Goal: Transaction & Acquisition: Obtain resource

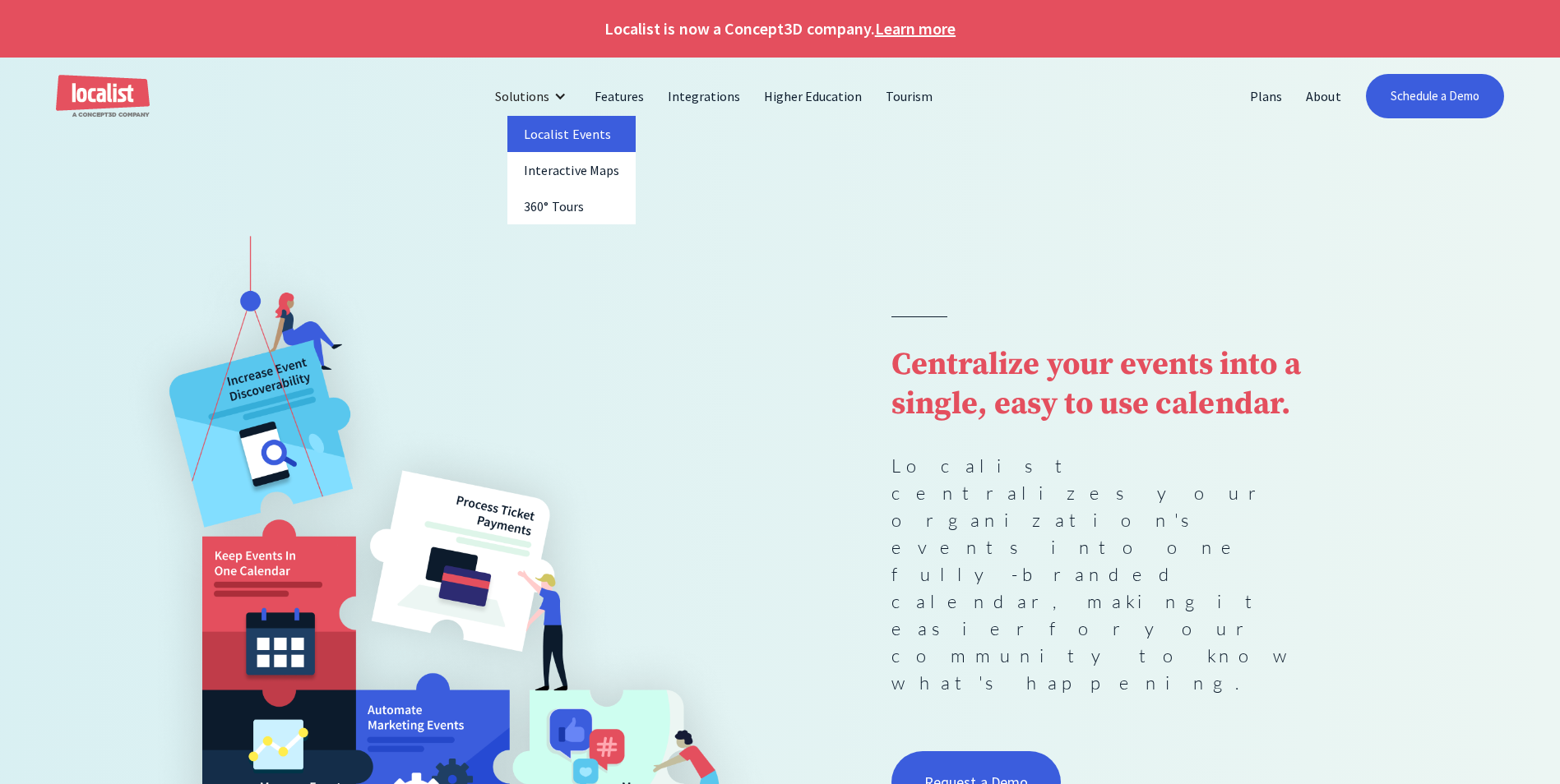
click at [571, 135] on link "Localist Events" at bounding box center [572, 135] width 128 height 37
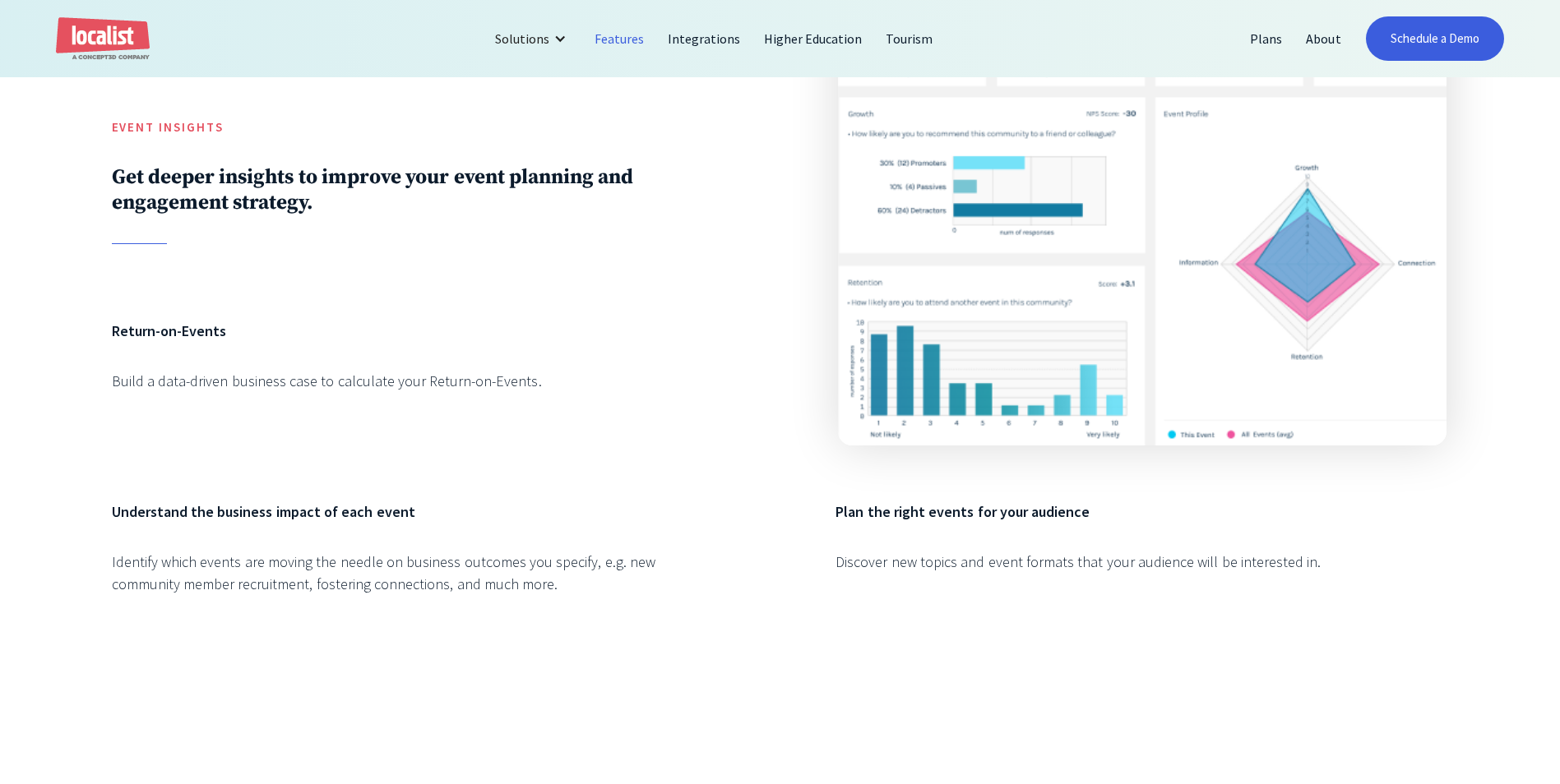
scroll to position [4110, 0]
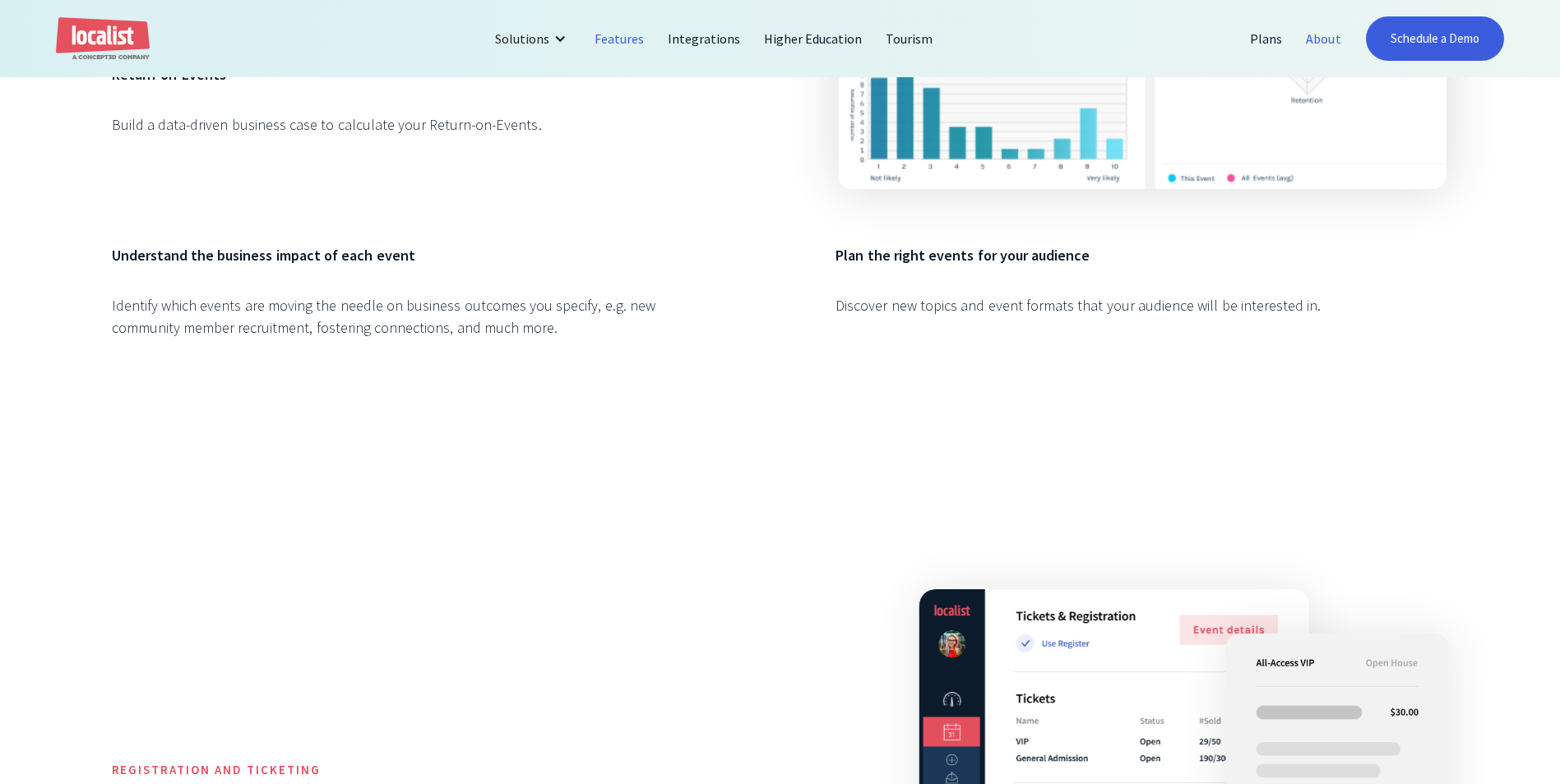
click at [1333, 30] on link "About" at bounding box center [1323, 39] width 58 height 40
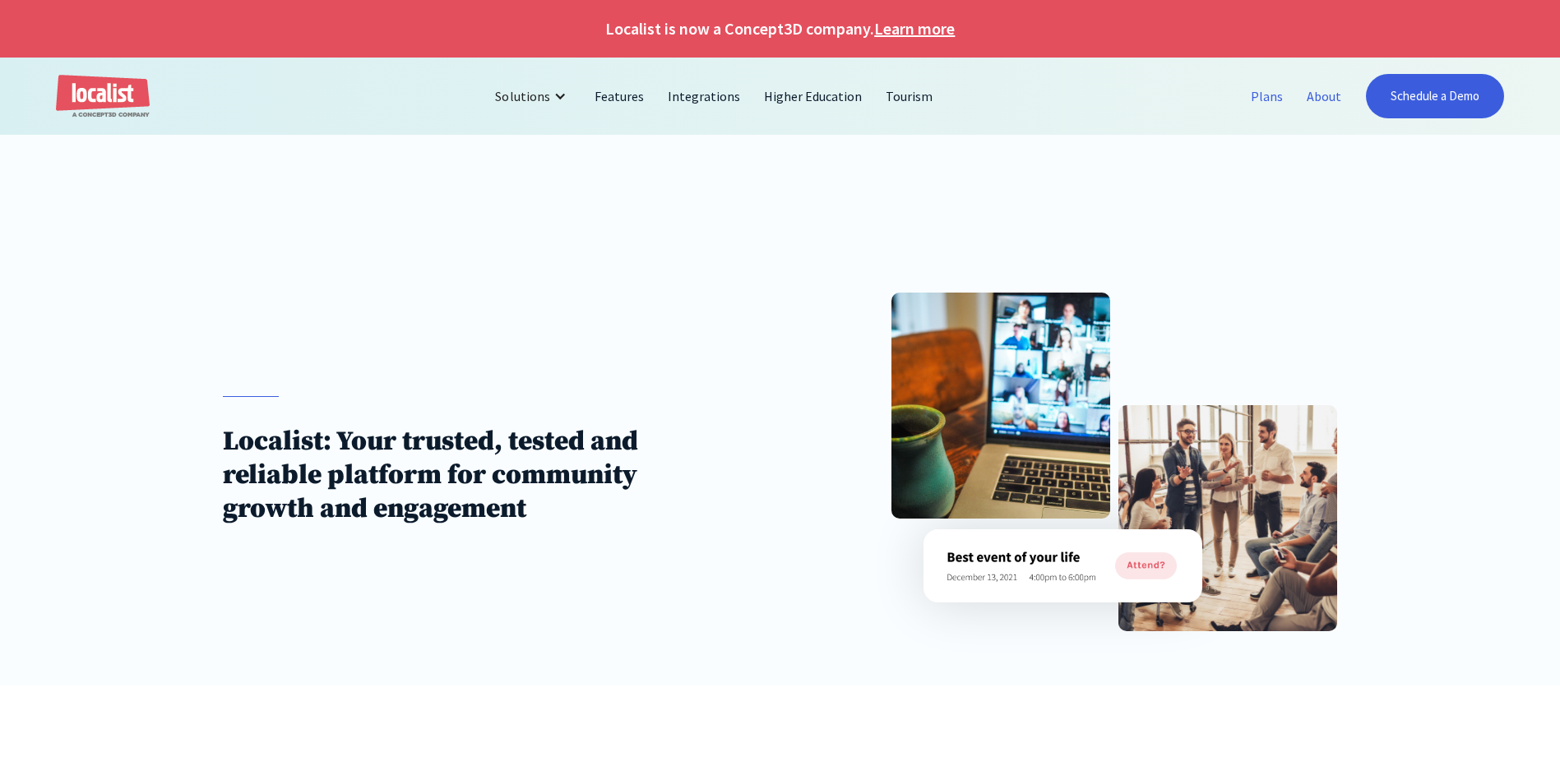
click at [1254, 96] on link "Plans" at bounding box center [1267, 96] width 56 height 40
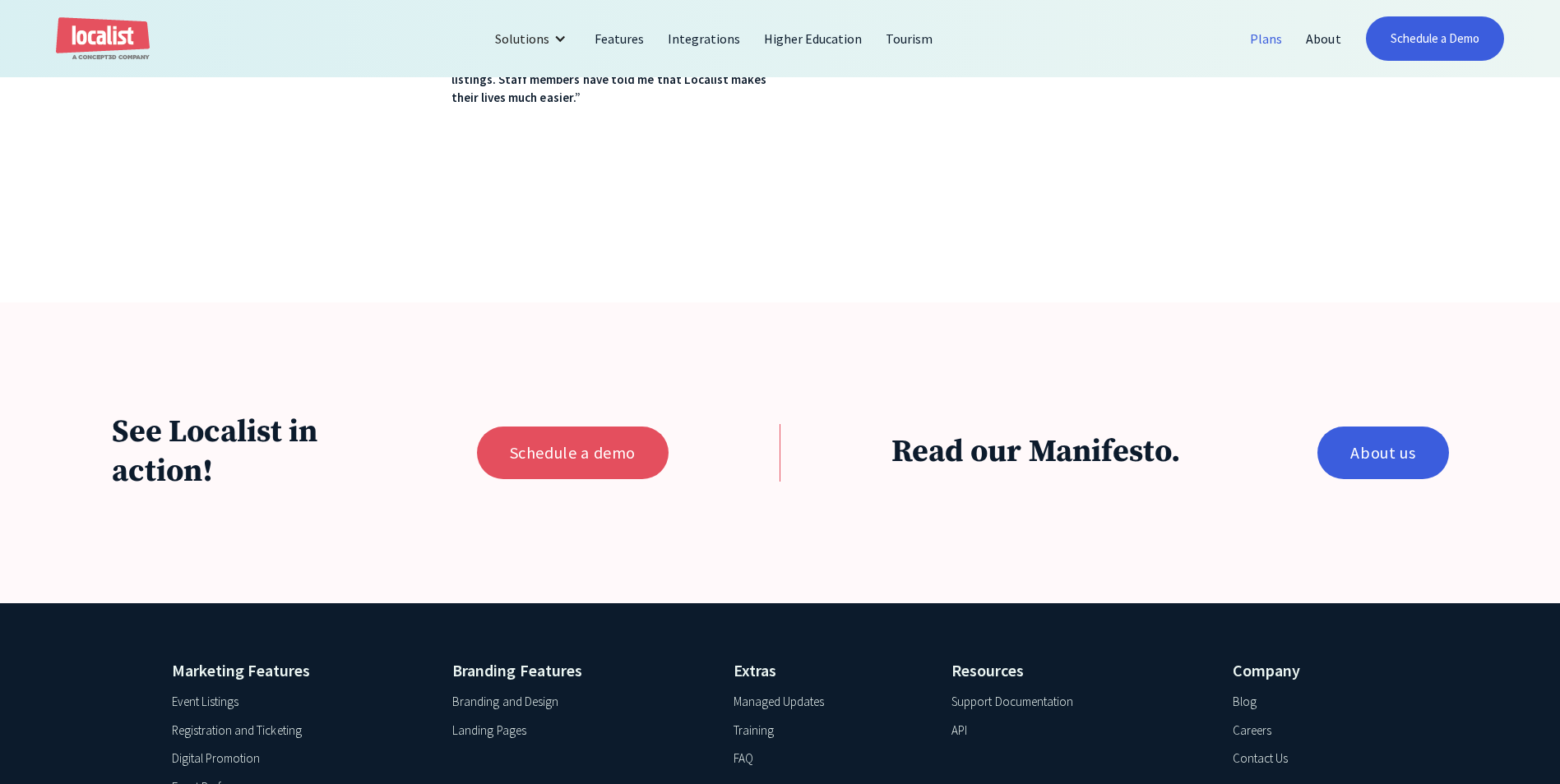
scroll to position [1480, 0]
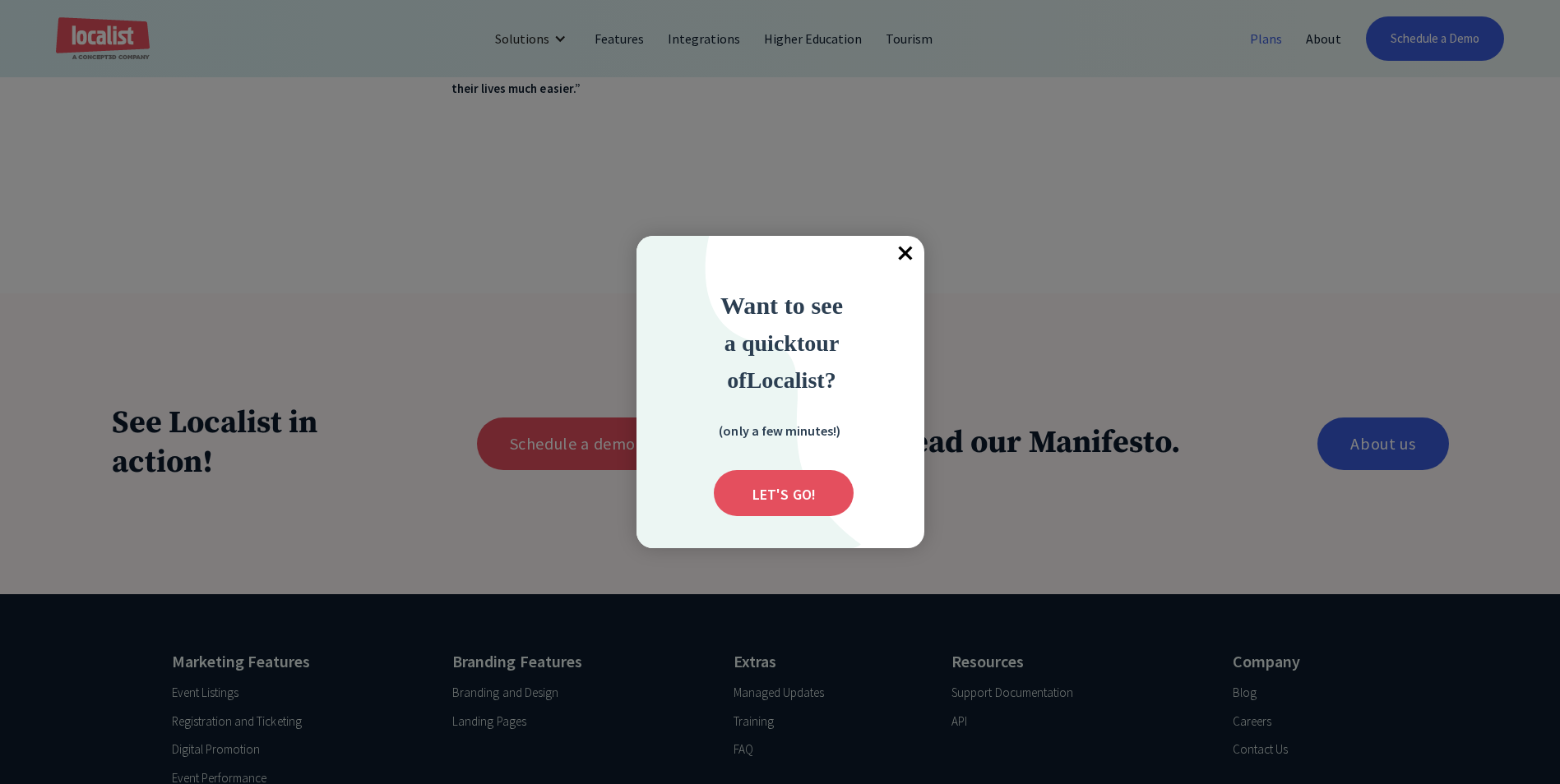
click at [902, 255] on span "×" at bounding box center [906, 254] width 37 height 37
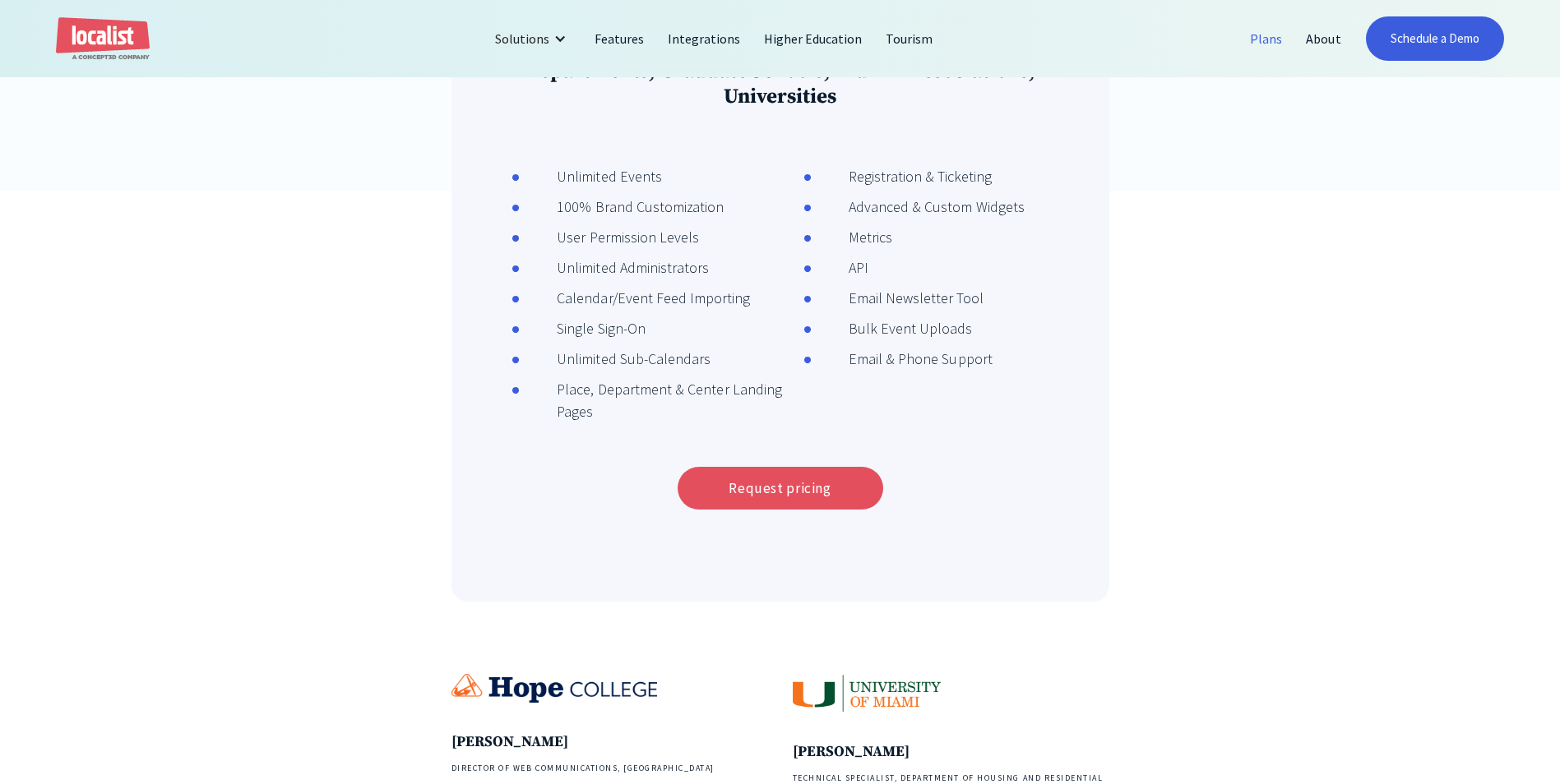
scroll to position [658, 0]
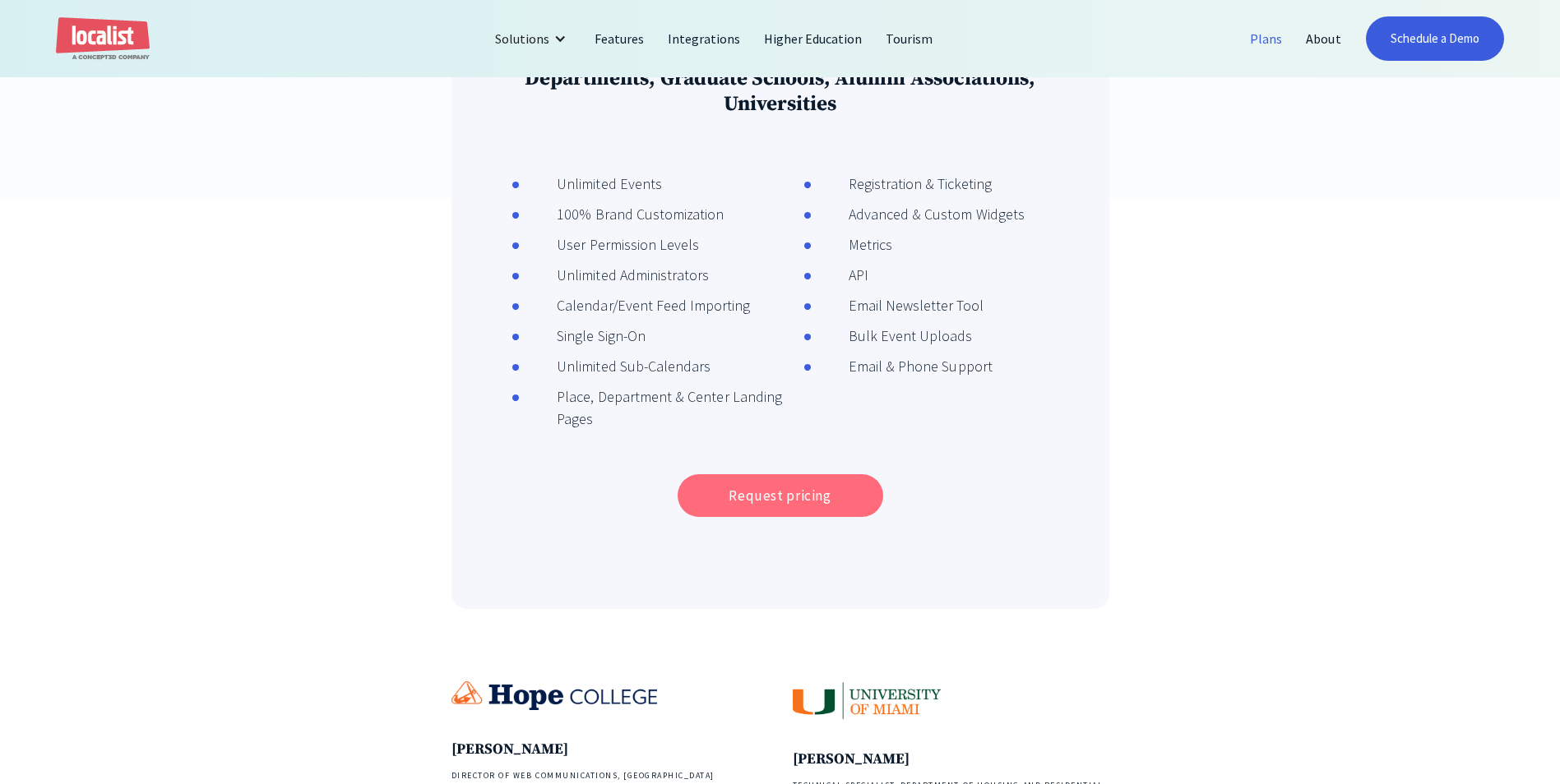
click at [817, 489] on link "Request pricing" at bounding box center [780, 495] width 205 height 42
